Goal: Download file/media

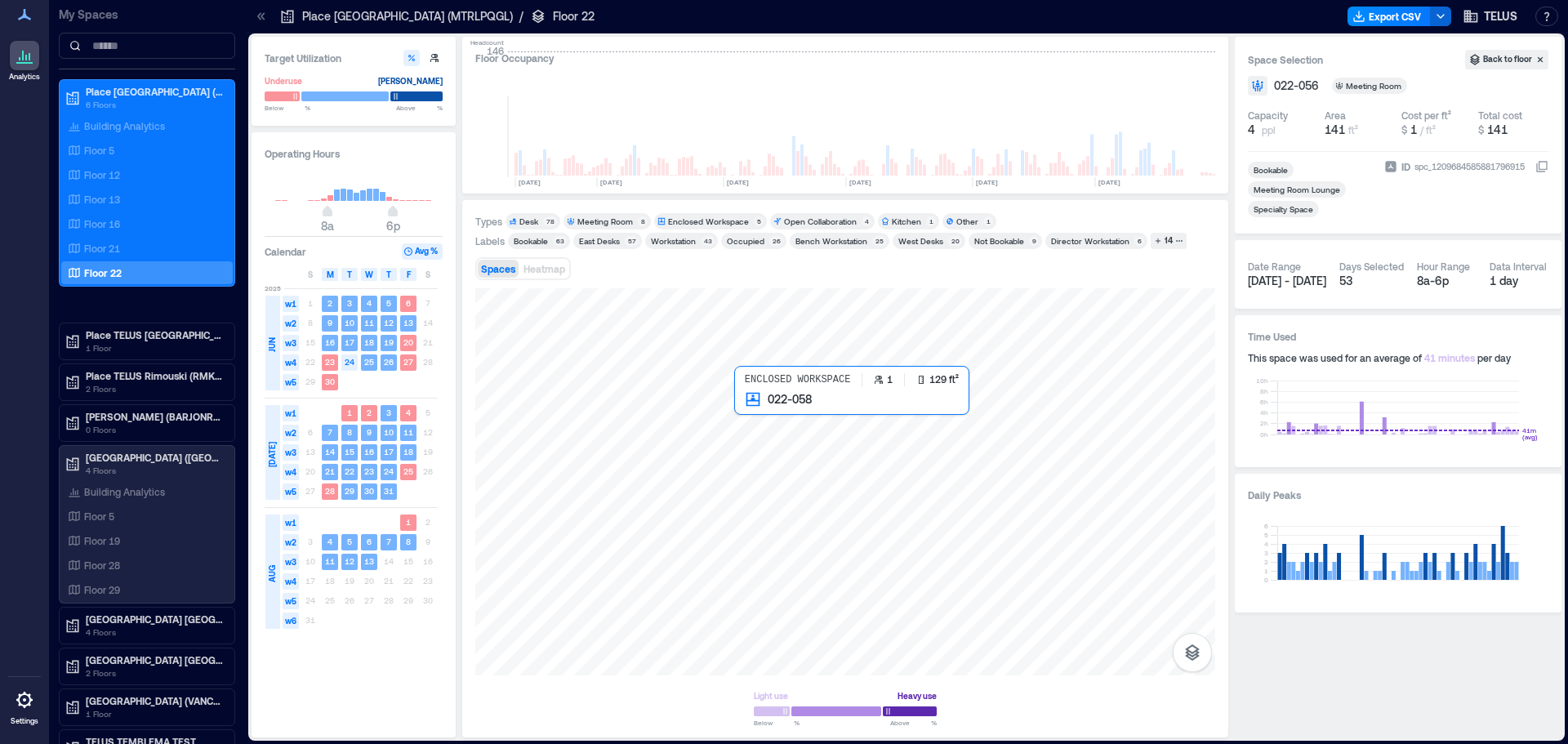
scroll to position [0, 2422]
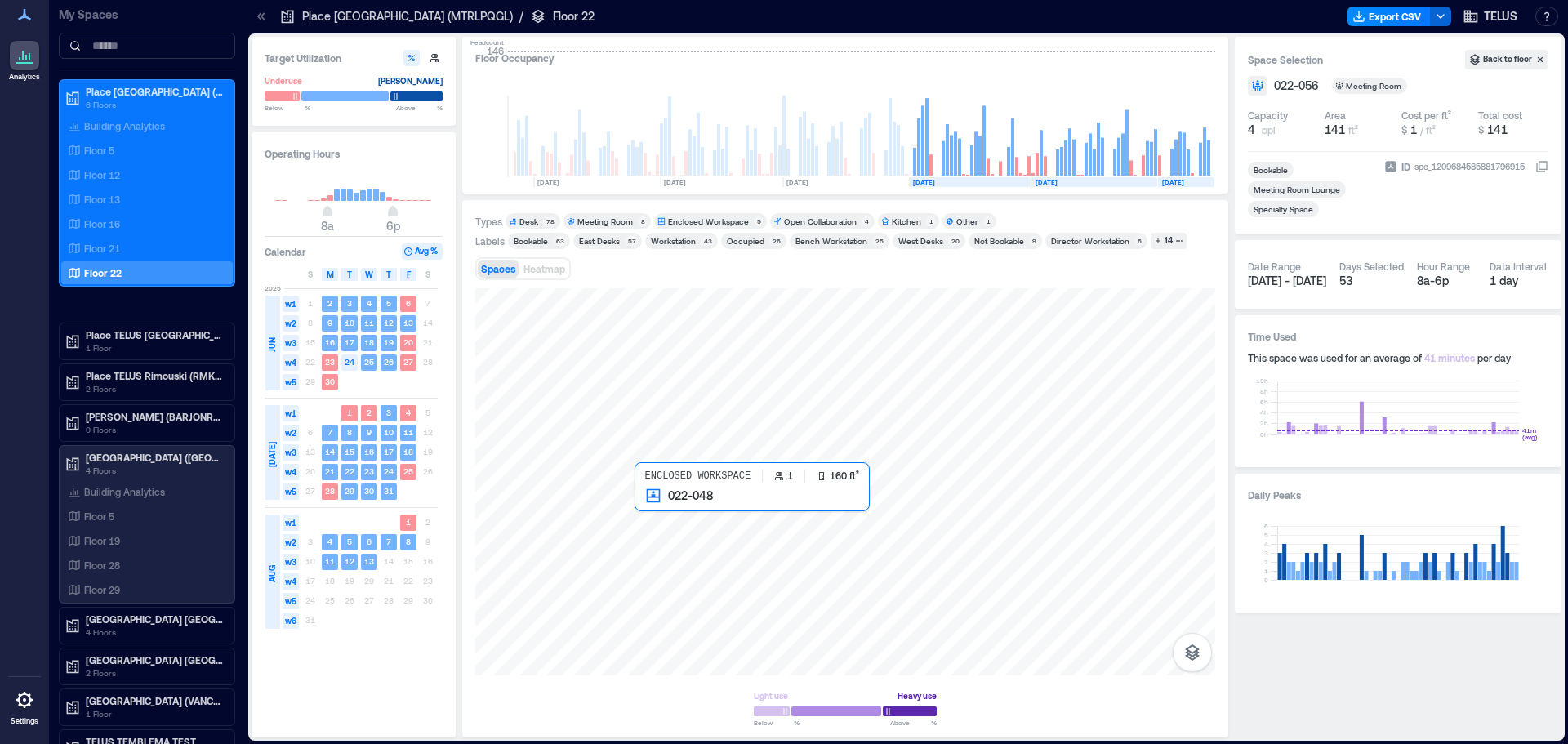
click at [666, 509] on div at bounding box center [845, 482] width 740 height 387
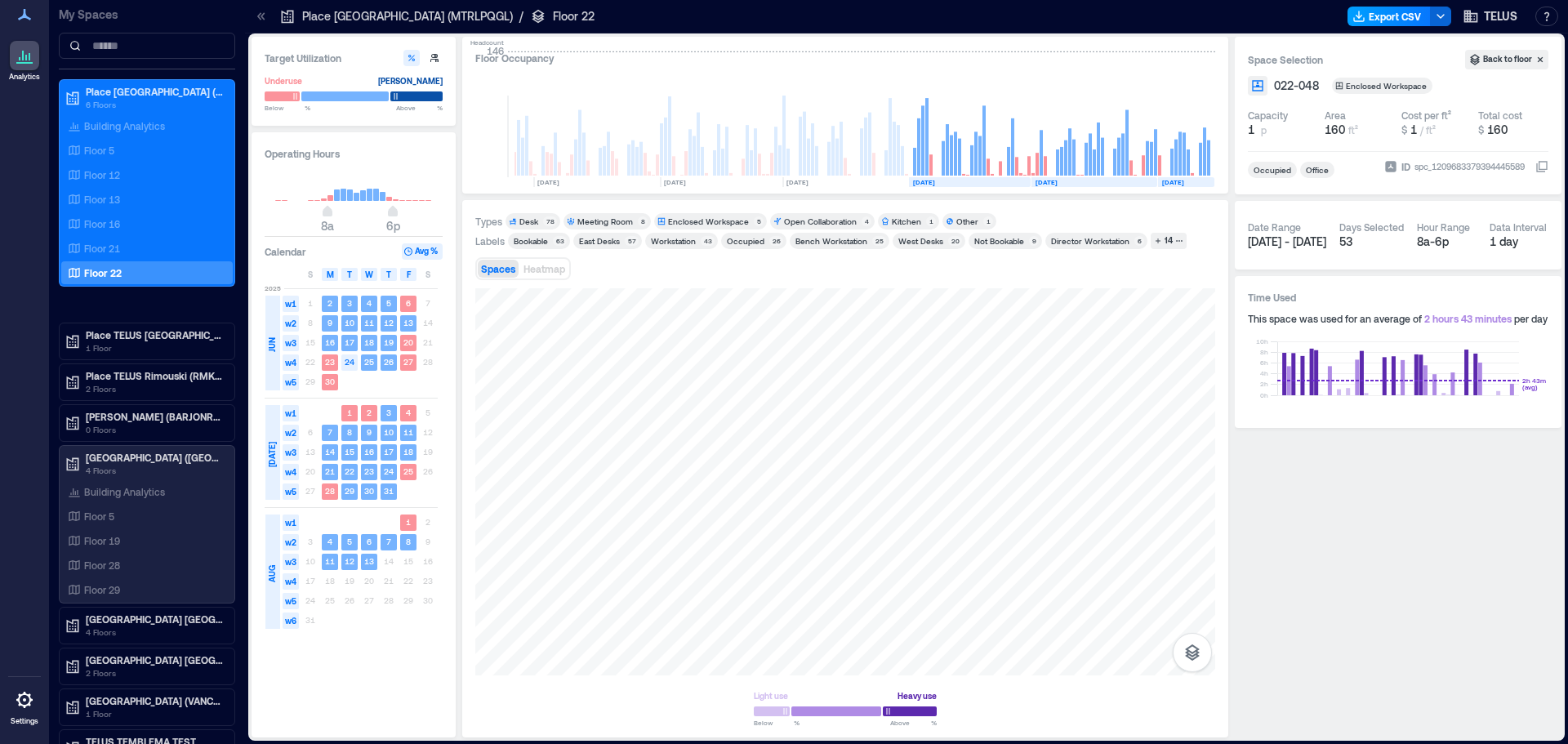
click at [1381, 18] on button "Export CSV" at bounding box center [1389, 16] width 83 height 19
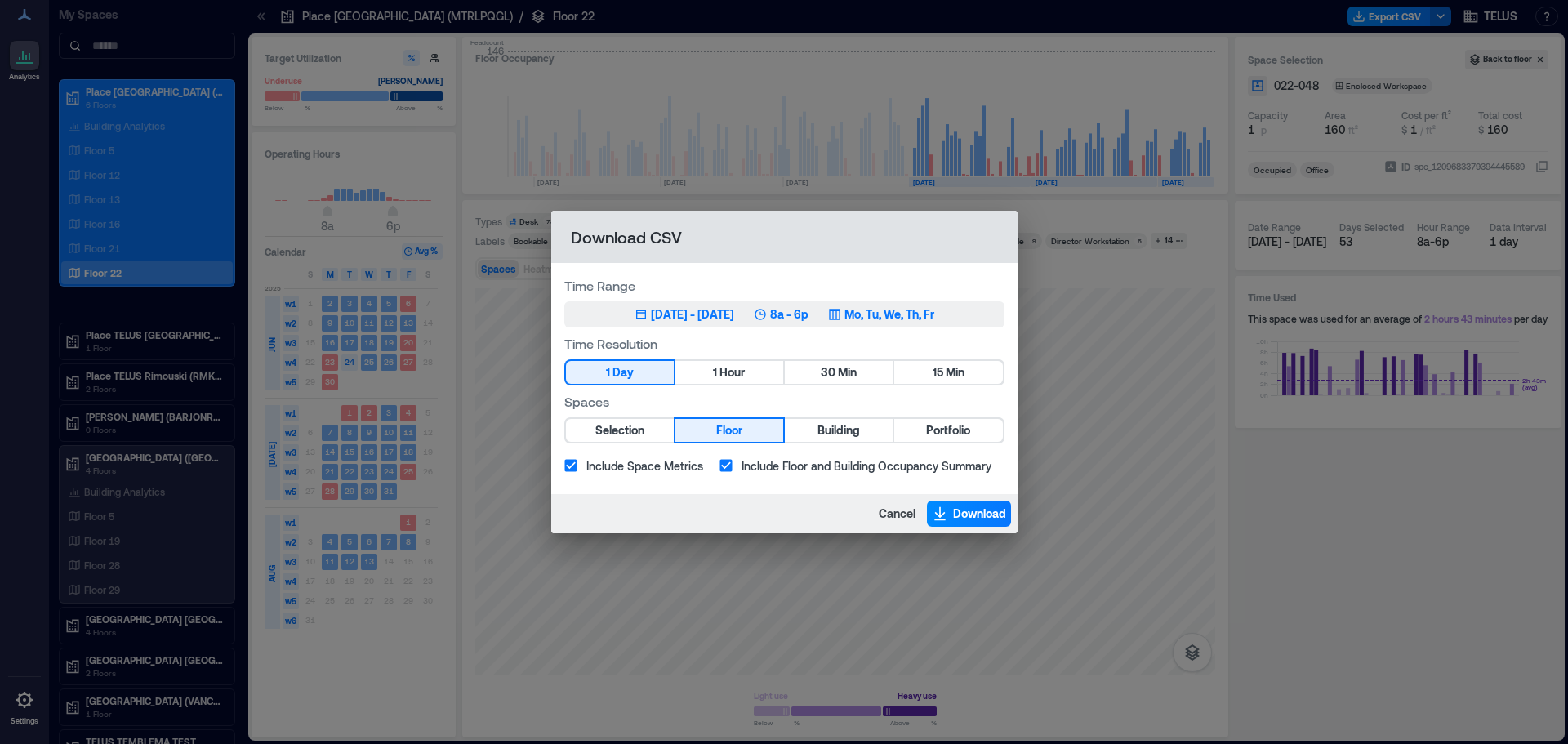
click at [650, 319] on div "[DATE] - [DATE]" at bounding box center [692, 314] width 83 height 16
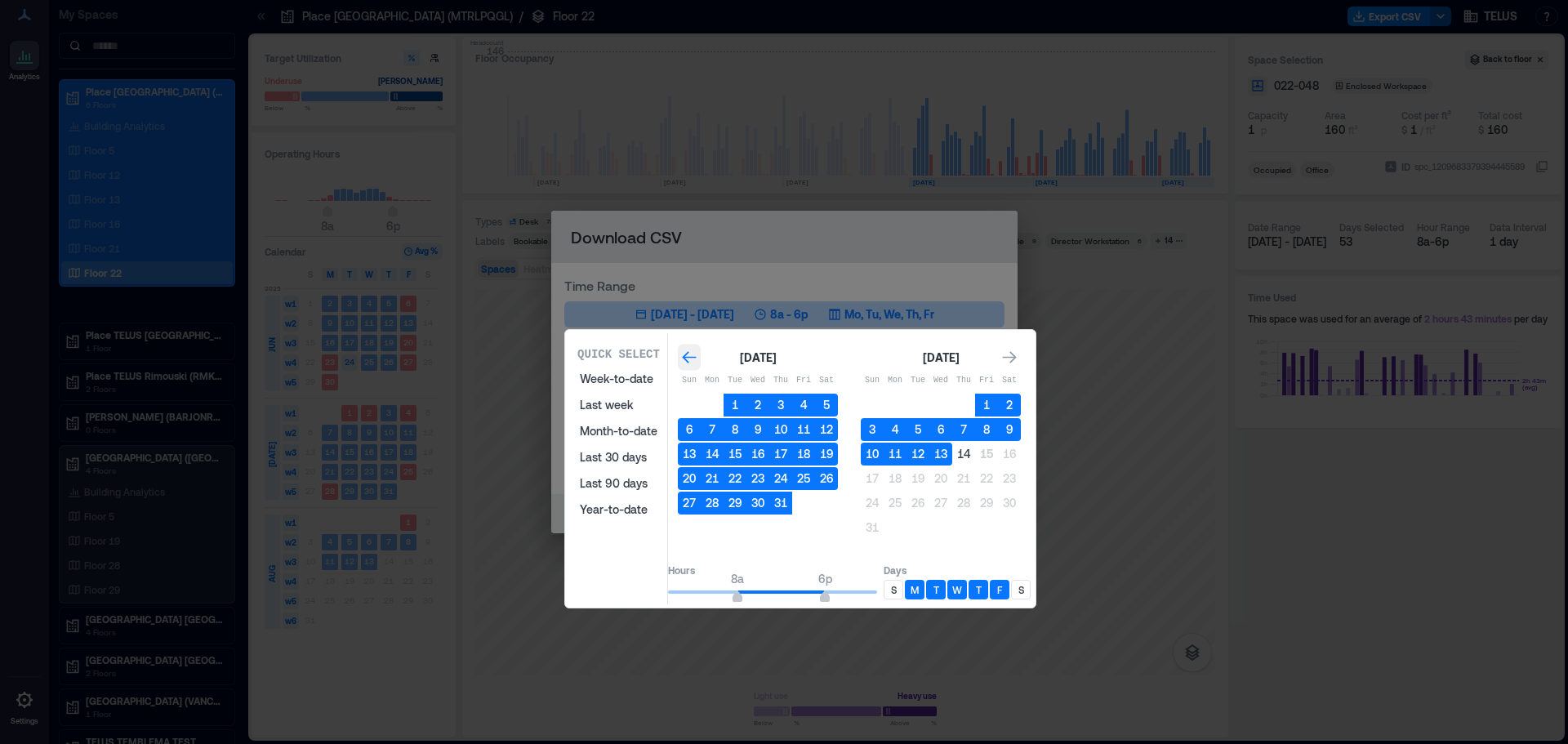
click at [697, 361] on icon "Go to previous month" at bounding box center [688, 357] width 16 height 16
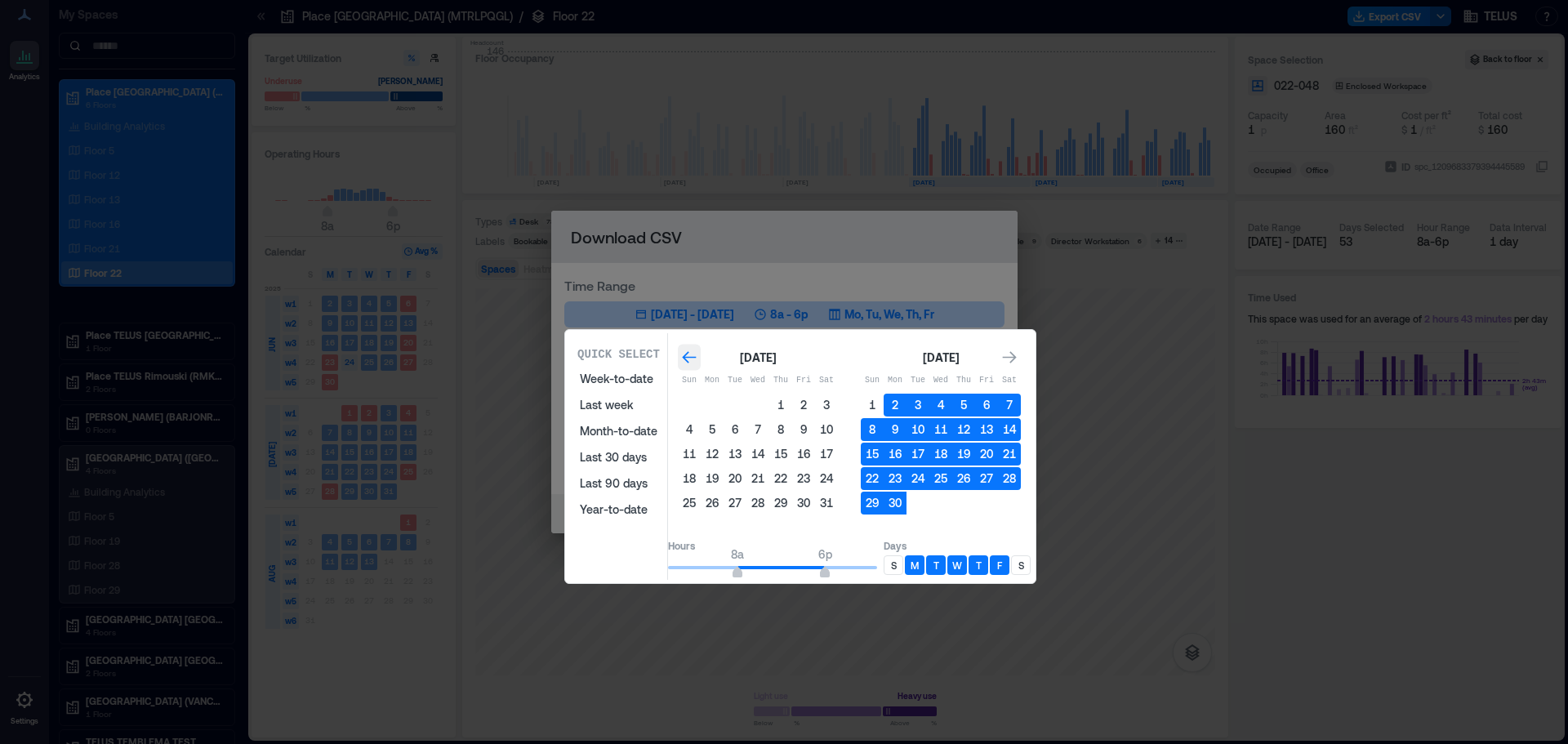
click at [697, 361] on icon "Go to previous month" at bounding box center [688, 357] width 16 height 16
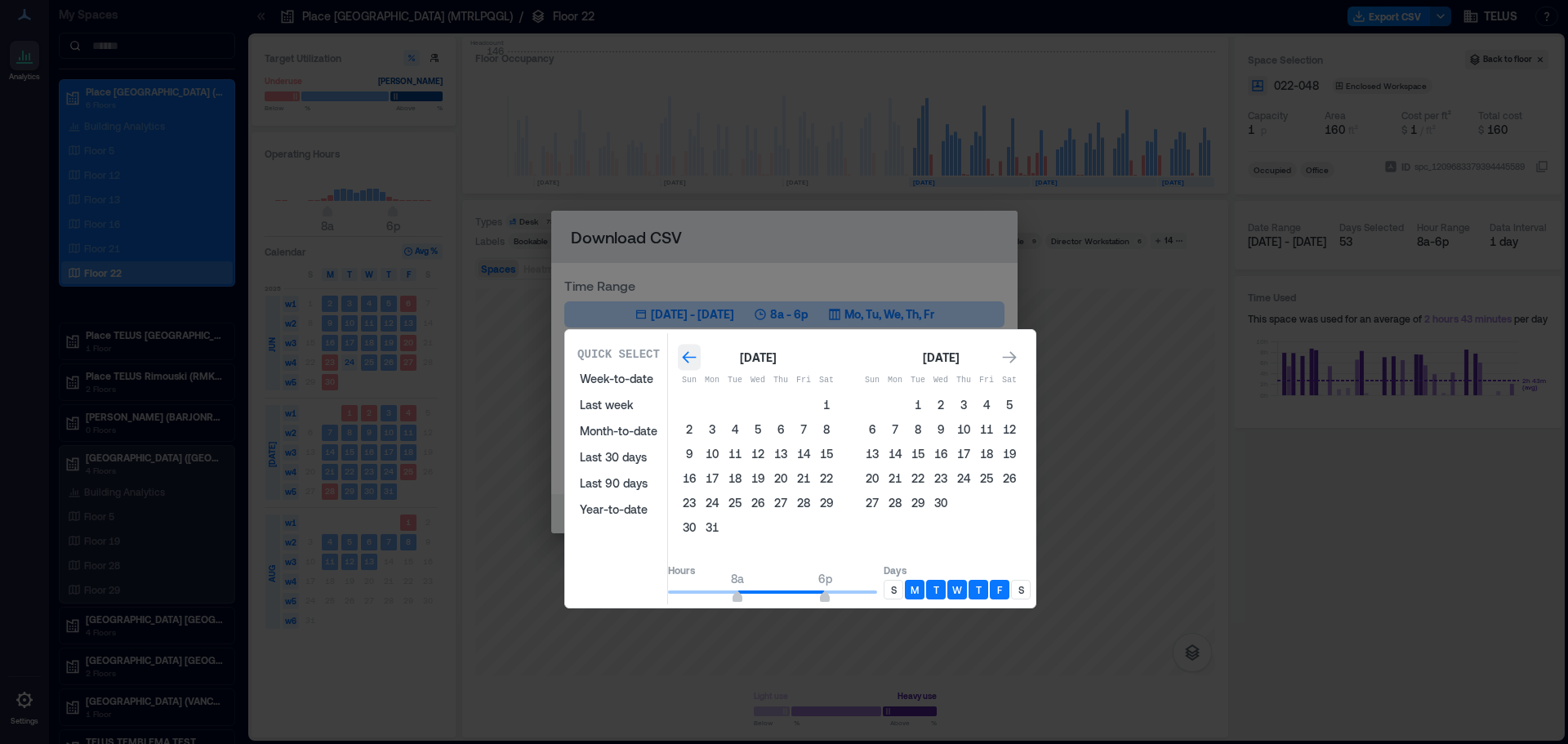
click at [697, 361] on icon "Go to previous month" at bounding box center [688, 357] width 16 height 16
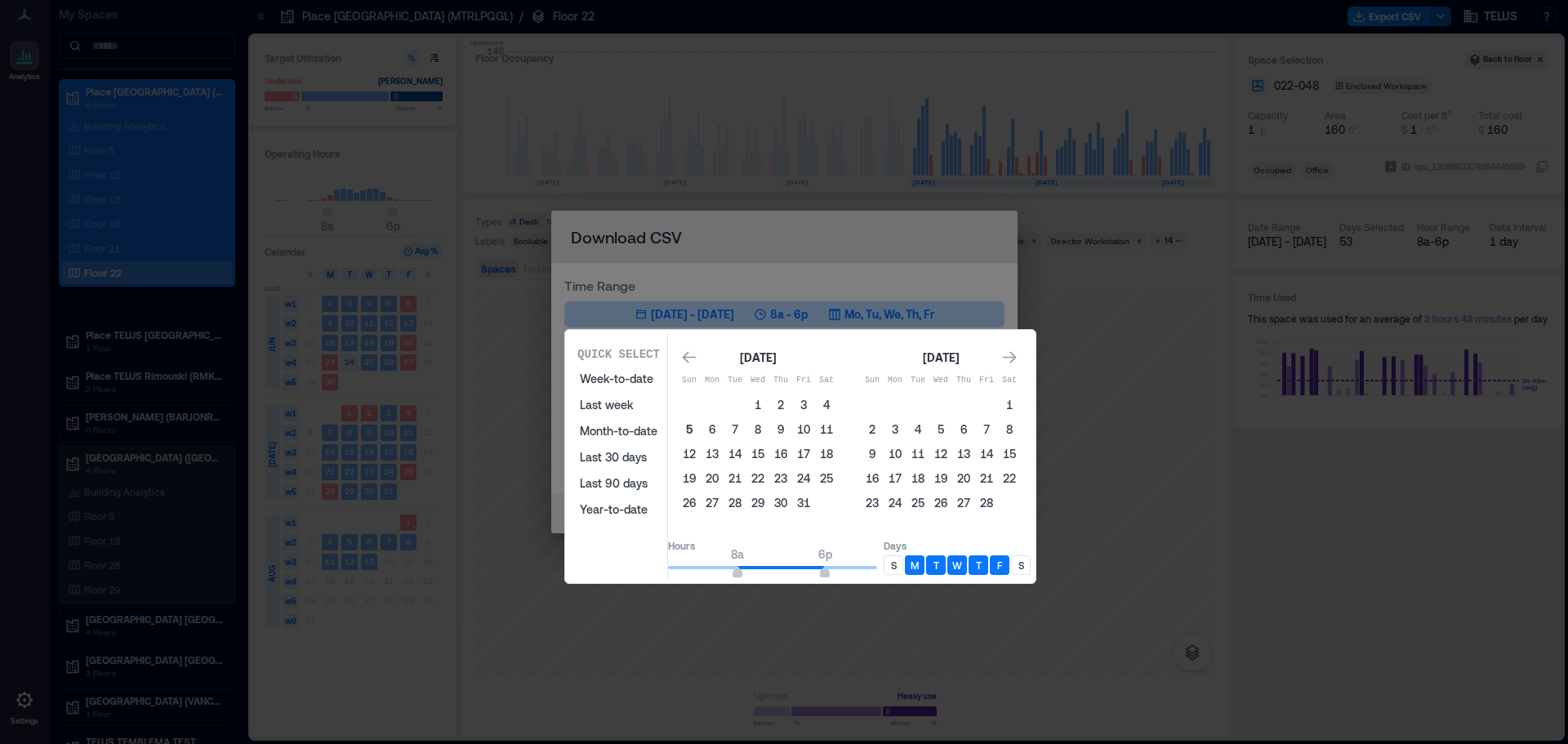
drag, startPoint x: 706, startPoint y: 437, endPoint x: 1004, endPoint y: 428, distance: 298.1
click at [700, 437] on button "5" at bounding box center [688, 429] width 23 height 23
click at [1017, 359] on icon "Go to next month" at bounding box center [1009, 357] width 16 height 16
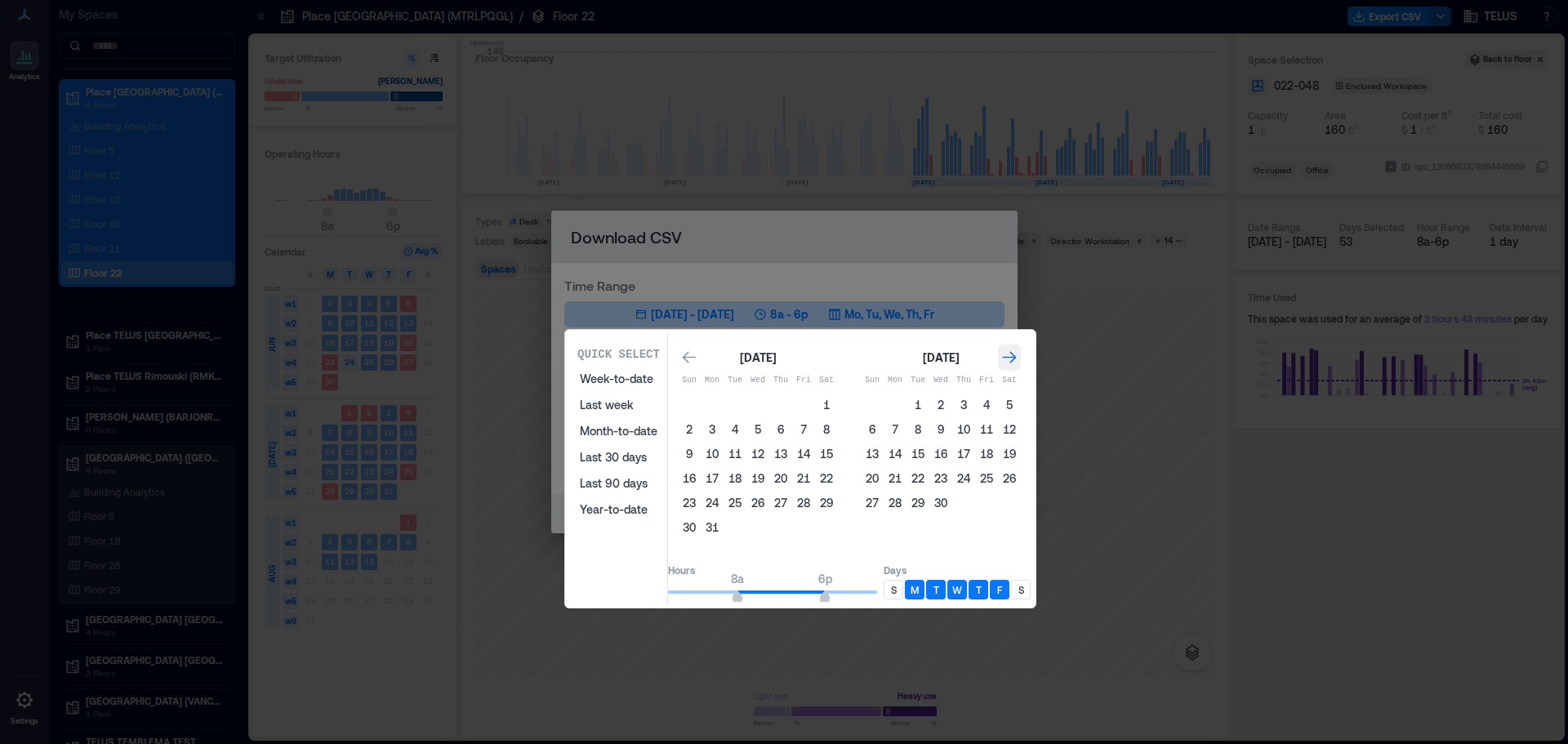
click at [1017, 359] on icon "Go to next month" at bounding box center [1009, 357] width 16 height 16
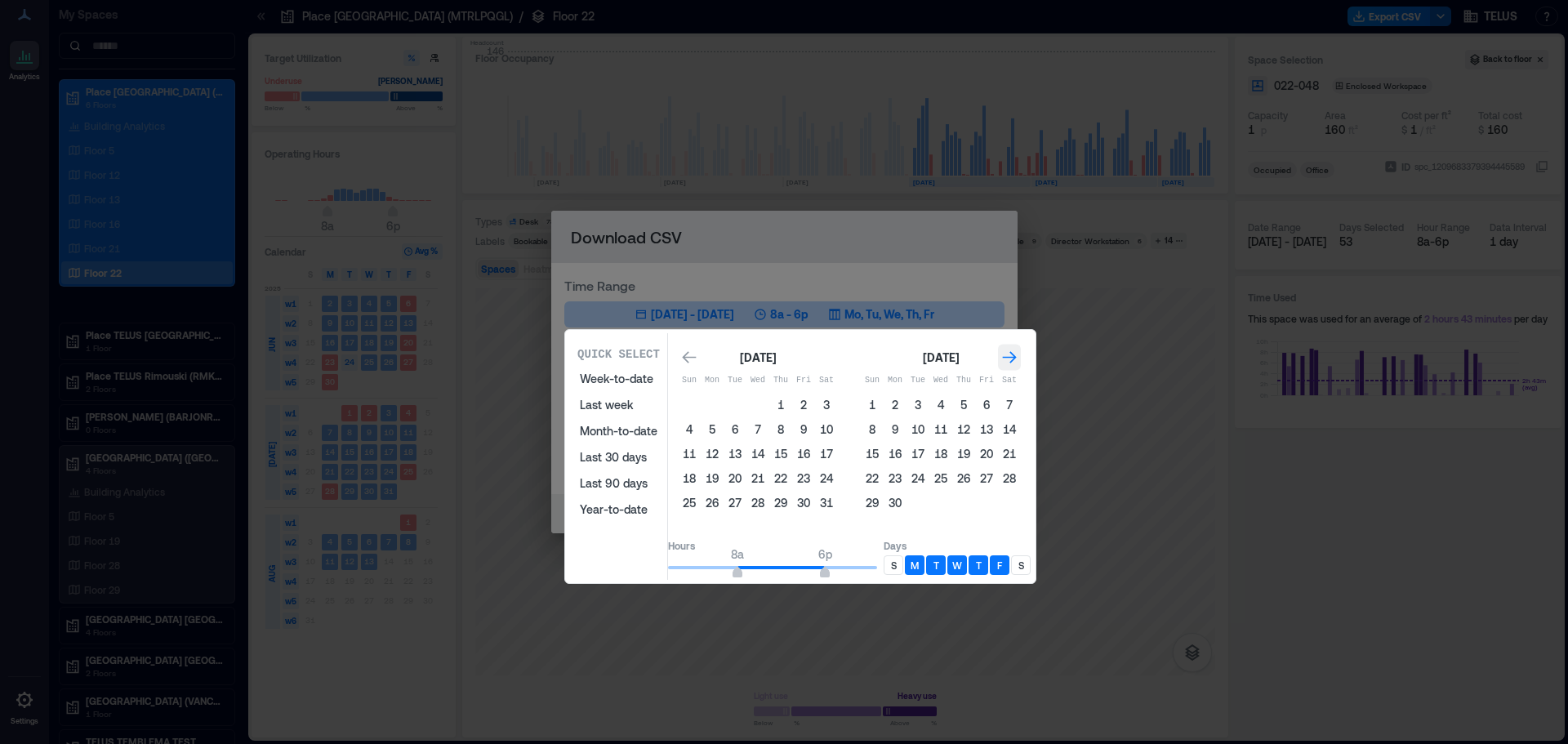
click at [1017, 360] on icon "Go to next month" at bounding box center [1010, 357] width 14 height 12
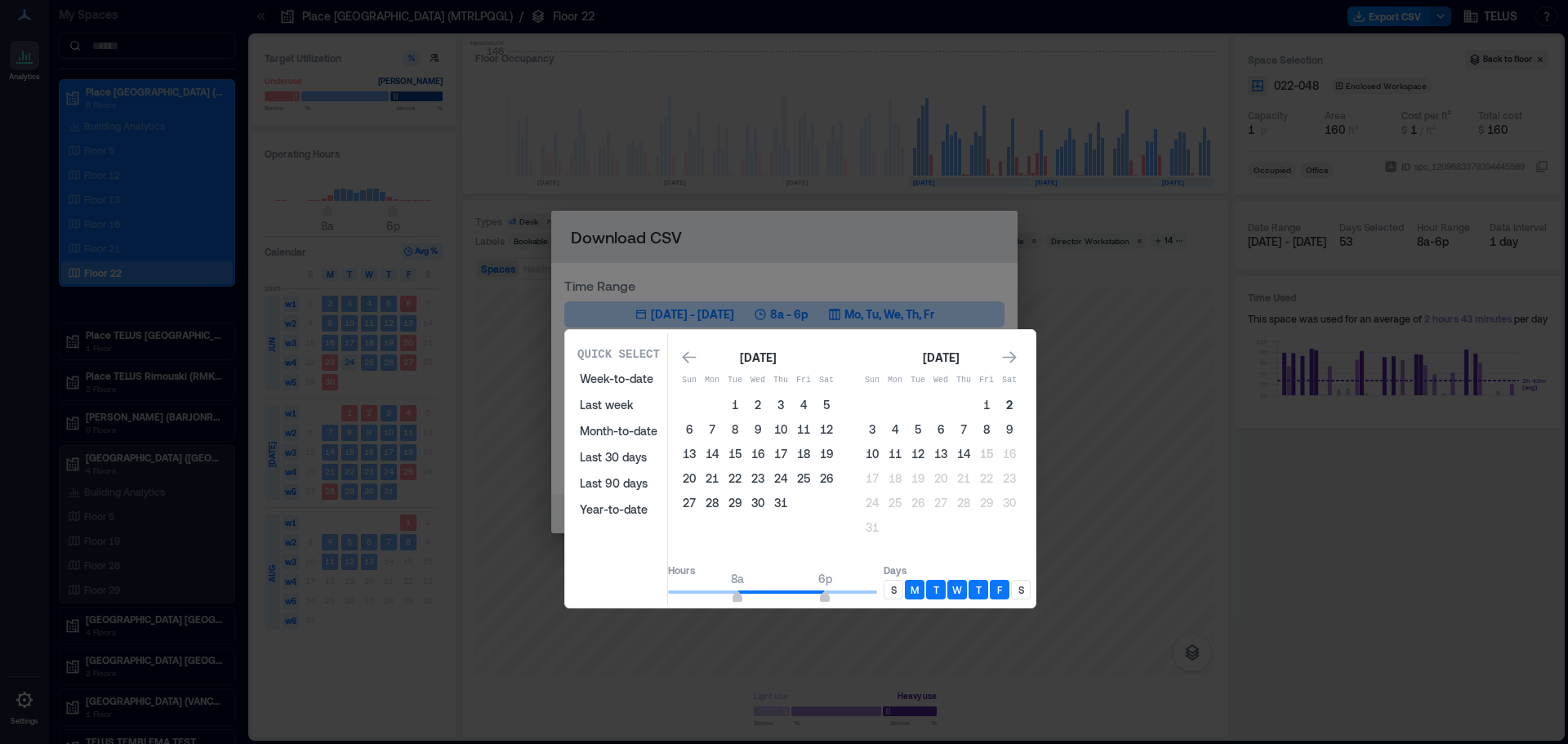
click at [1021, 406] on button "2" at bounding box center [1009, 404] width 23 height 23
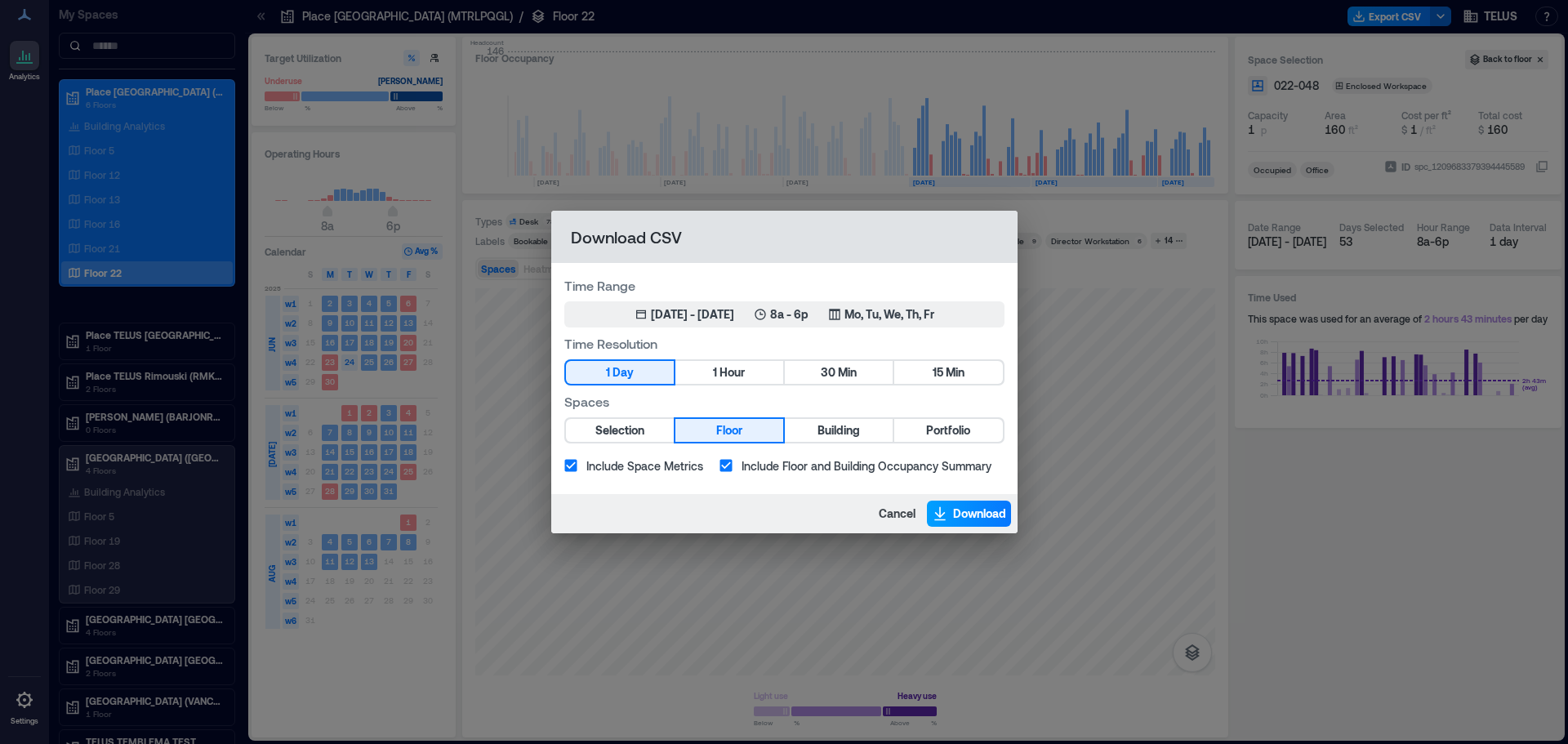
click at [947, 514] on button "Download" at bounding box center [968, 513] width 84 height 26
